Goal: Task Accomplishment & Management: Manage account settings

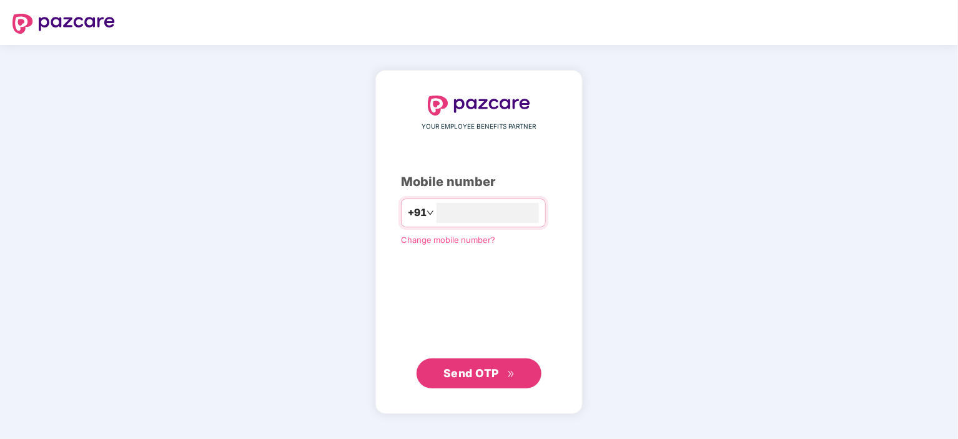
type input "**********"
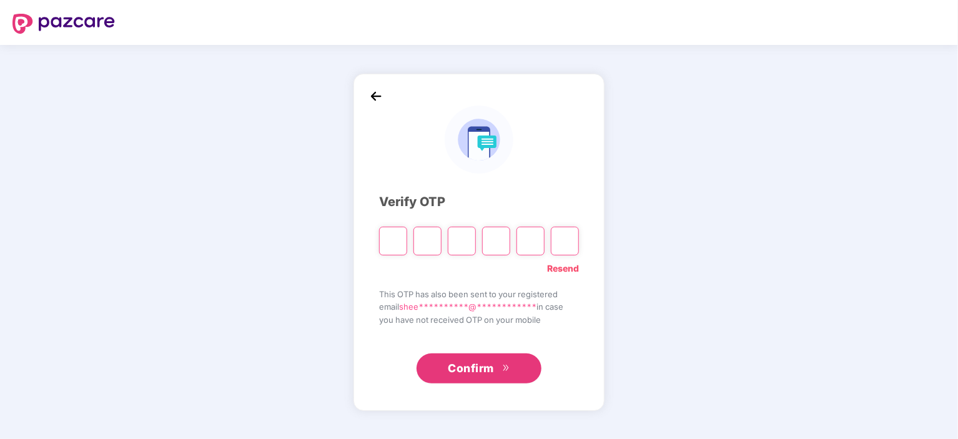
type input "*"
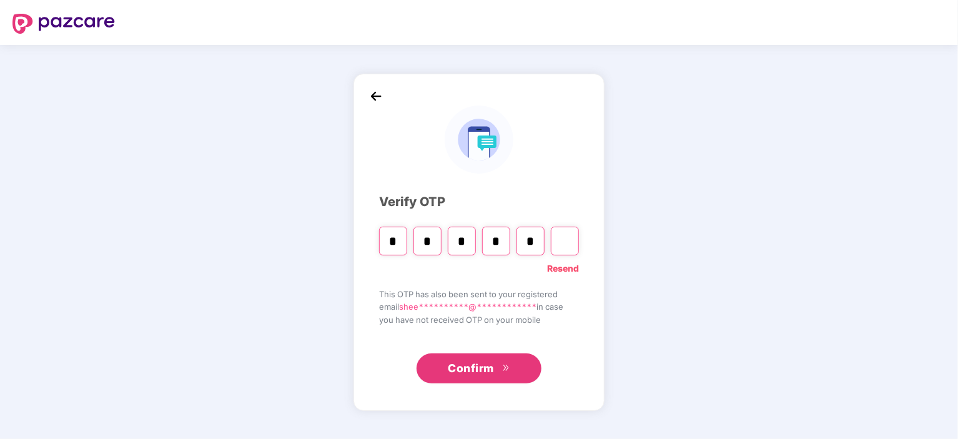
type input "*"
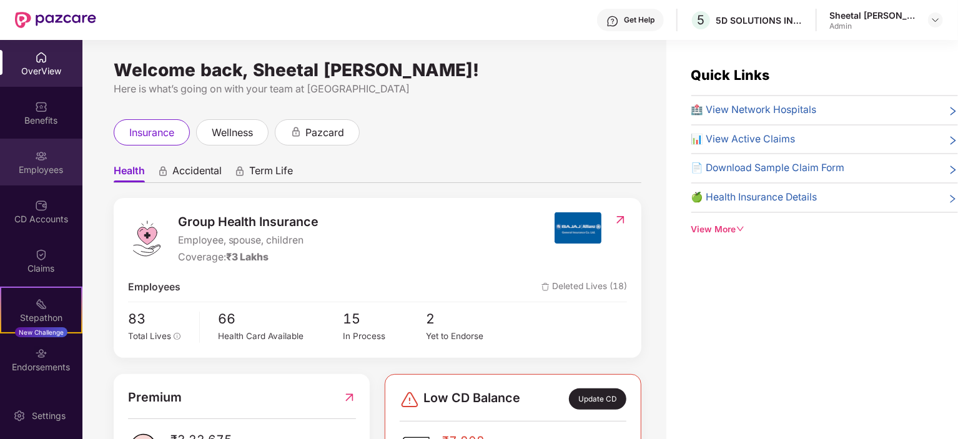
click at [61, 164] on div "Employees" at bounding box center [41, 170] width 82 height 12
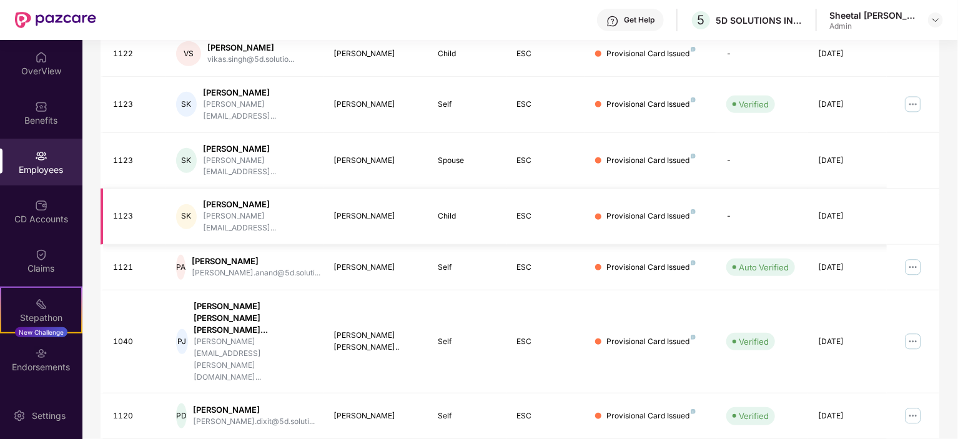
scroll to position [202, 0]
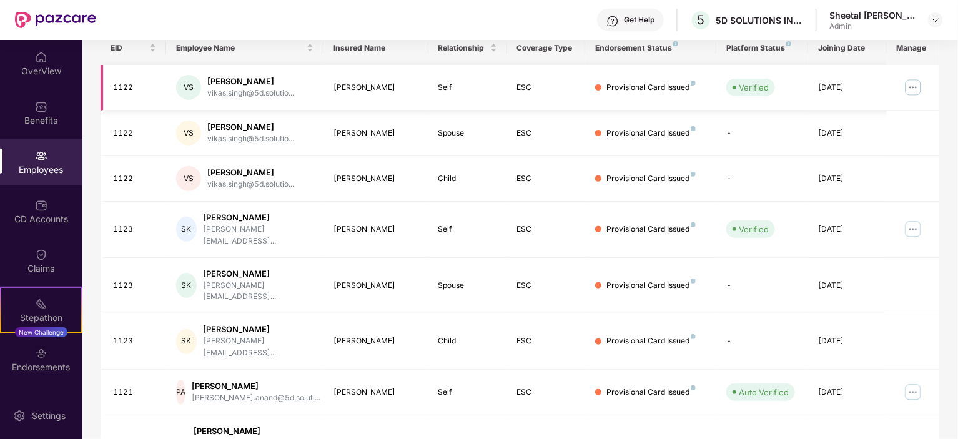
click at [617, 91] on div "Provisional Card Issued" at bounding box center [650, 88] width 89 height 12
click at [616, 87] on div "Provisional Card Issued" at bounding box center [650, 88] width 89 height 12
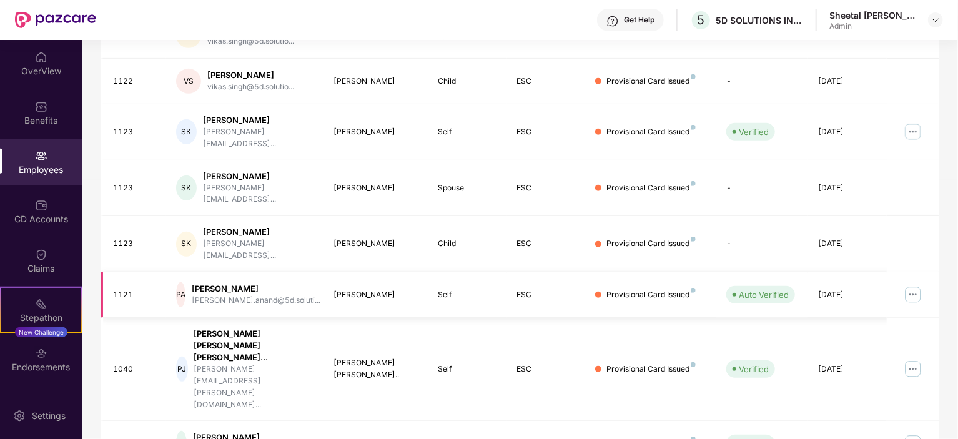
scroll to position [326, 0]
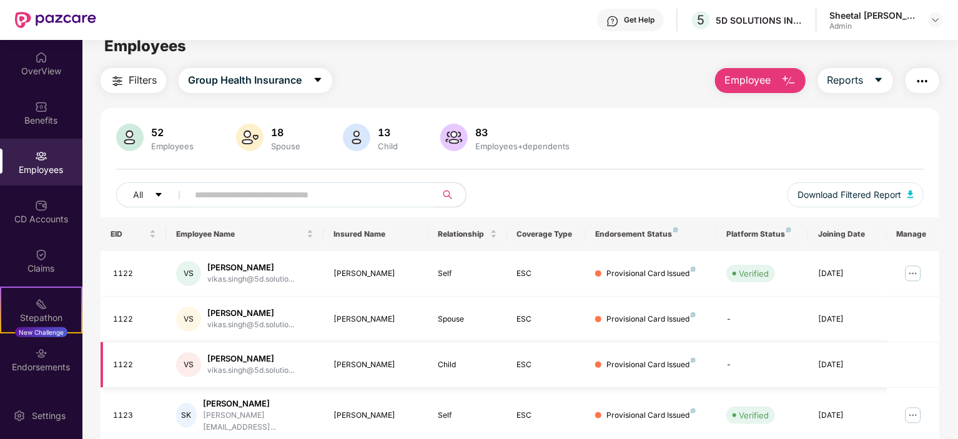
scroll to position [14, 0]
click at [265, 199] on input "text" at bounding box center [307, 196] width 224 height 19
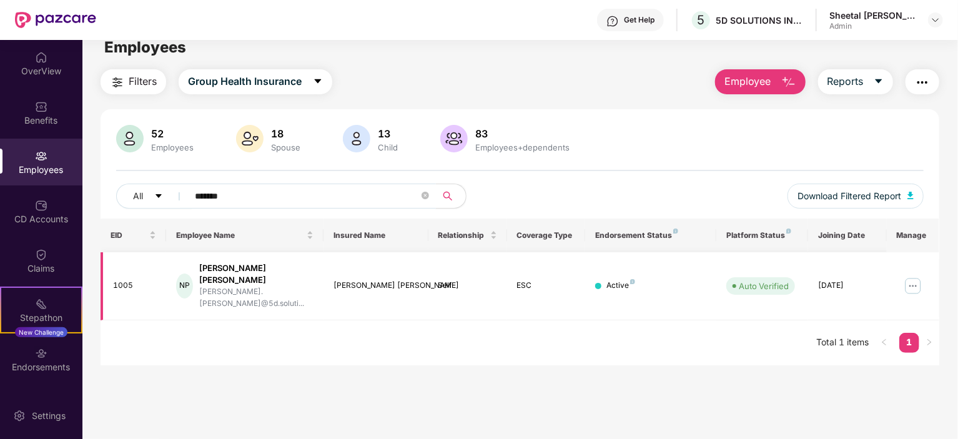
type input "*******"
click at [912, 278] on img at bounding box center [913, 286] width 20 height 20
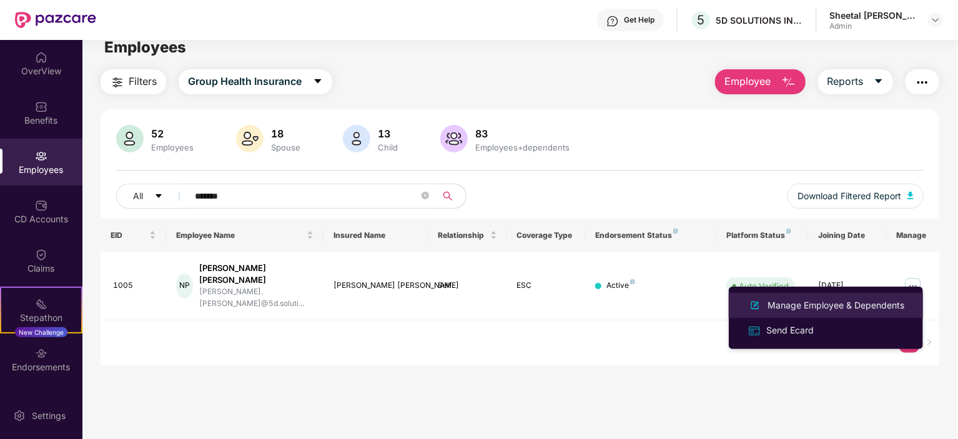
click at [786, 313] on li "Manage Employee & Dependents" at bounding box center [825, 305] width 194 height 25
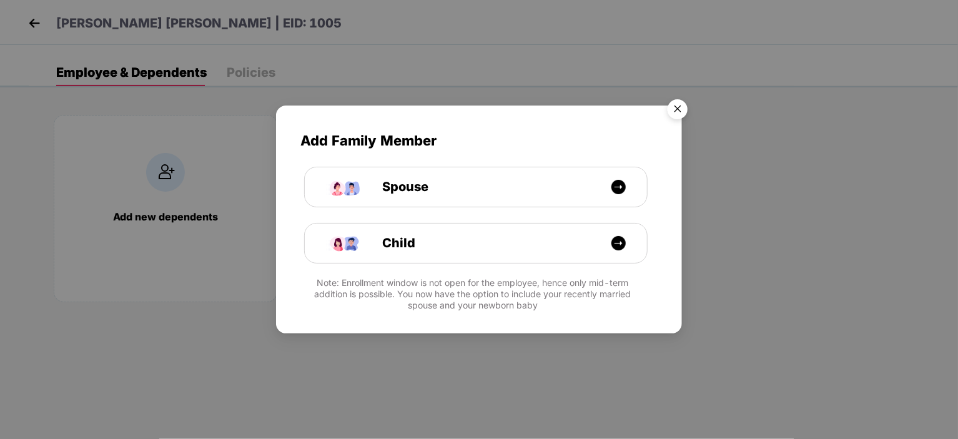
click at [685, 110] on img "Close" at bounding box center [677, 111] width 35 height 35
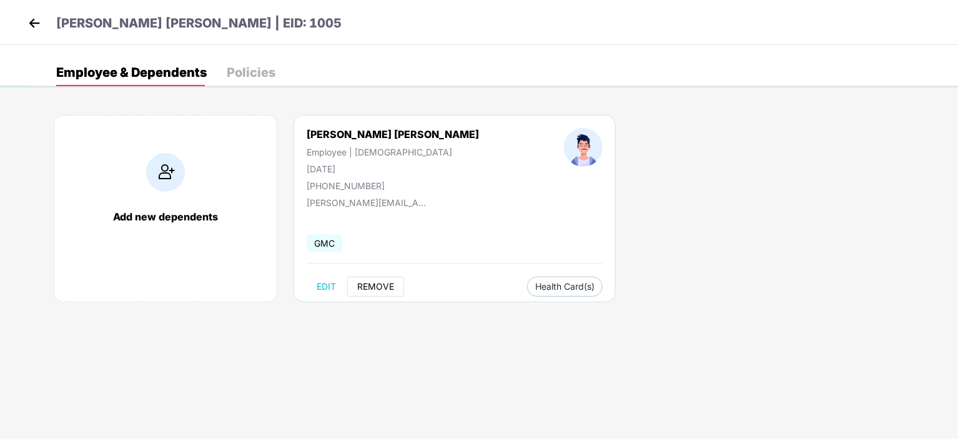
click at [385, 284] on span "REMOVE" at bounding box center [375, 287] width 37 height 10
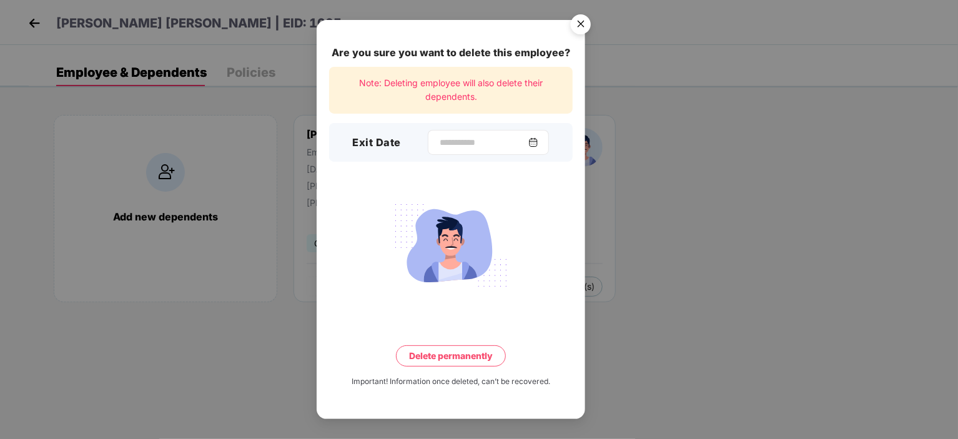
click at [540, 137] on div at bounding box center [488, 142] width 121 height 25
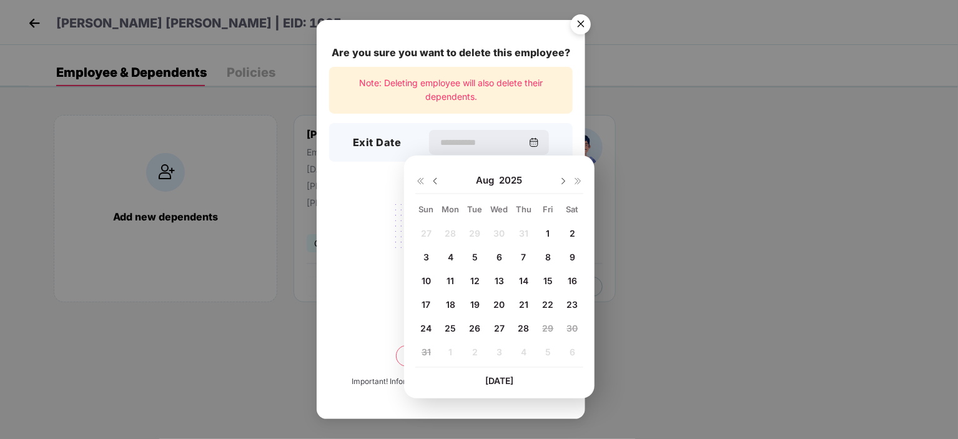
click at [548, 306] on span "22" at bounding box center [547, 304] width 11 height 11
type input "**********"
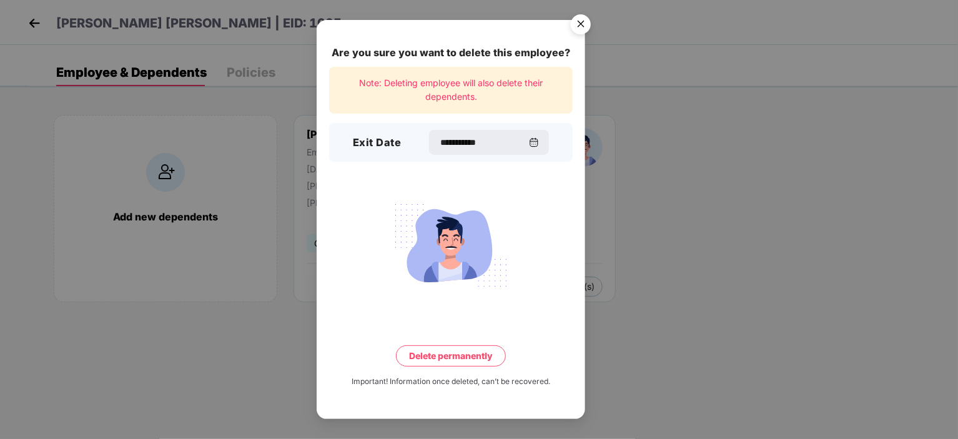
click at [442, 355] on button "Delete permanently" at bounding box center [451, 355] width 110 height 21
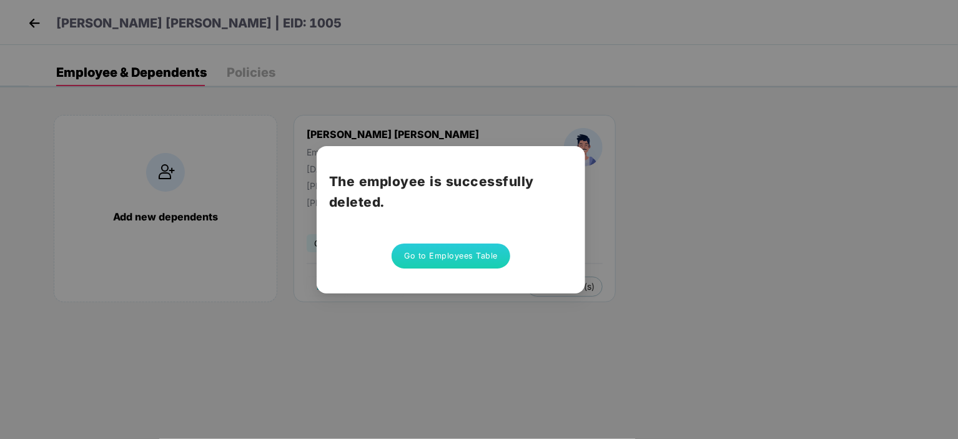
click at [487, 259] on button "Go to Employees Table" at bounding box center [450, 255] width 119 height 25
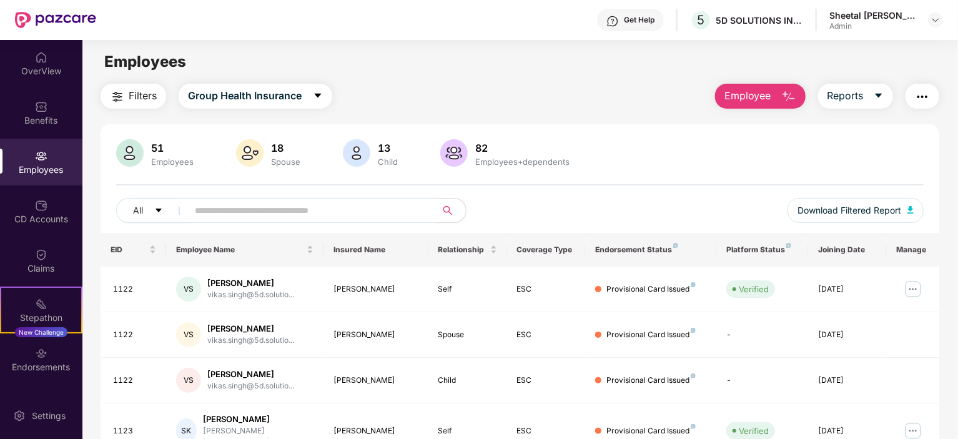
click at [346, 209] on input "text" at bounding box center [307, 210] width 224 height 19
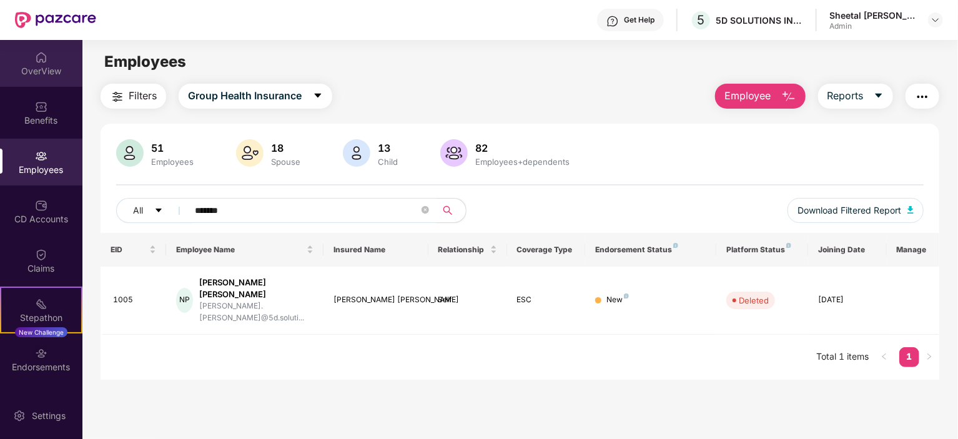
type input "*******"
click at [38, 64] on div "OverView" at bounding box center [41, 63] width 82 height 47
